Goal: Transaction & Acquisition: Purchase product/service

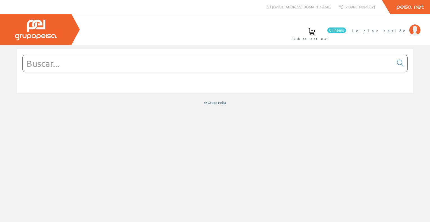
click at [400, 31] on span "Iniciar sesión" at bounding box center [379, 31] width 54 height 6
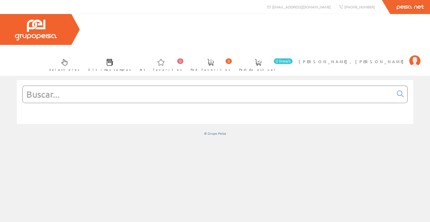
click at [100, 86] on input "text" at bounding box center [208, 94] width 371 height 17
paste input "Detector presencia Theben Luxa103 S360-100-12 DE-UPWH Empotrar interior 12m"
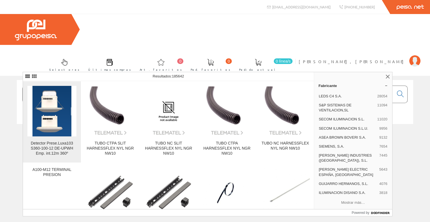
type input "Detector presencia Theben Luxa103 S360-100-12 DE-UPWH Empotrar interior 12m"
click at [55, 117] on img at bounding box center [51, 111] width 39 height 50
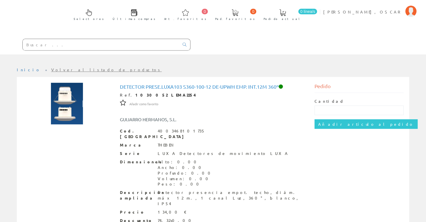
scroll to position [55, 0]
